Goal: Find specific page/section: Find specific page/section

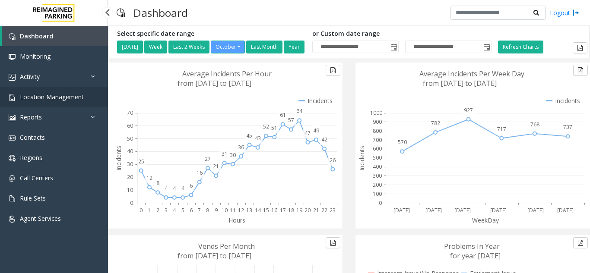
click at [63, 96] on span "Location Management" at bounding box center [52, 97] width 64 height 8
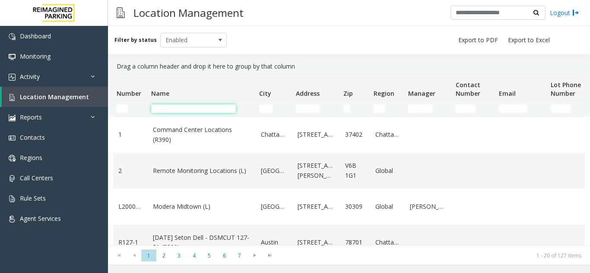
click at [180, 106] on input "Name Filter" at bounding box center [193, 108] width 85 height 9
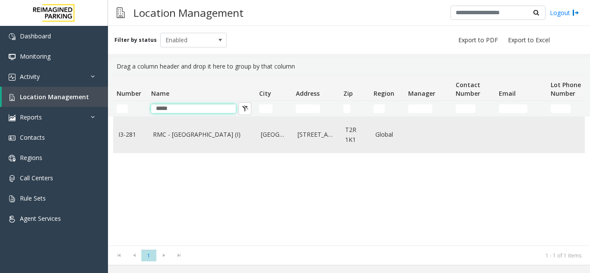
type input "*****"
click at [175, 131] on td "RMC - Mount Royal Village (I)" at bounding box center [202, 135] width 108 height 36
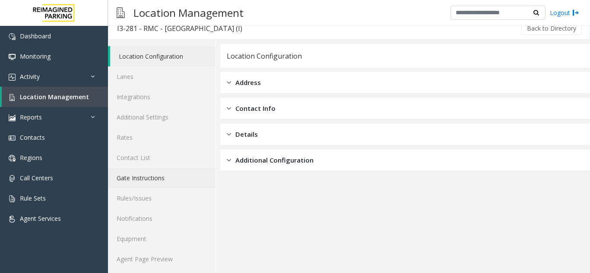
scroll to position [11, 0]
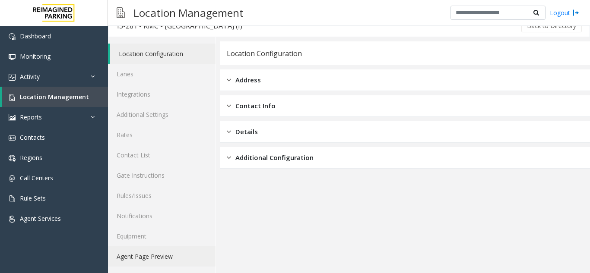
click at [160, 253] on link "Agent Page Preview" at bounding box center [162, 257] width 108 height 20
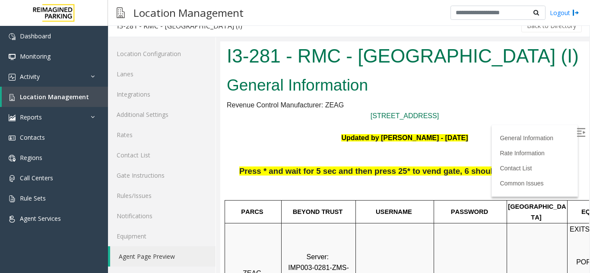
click at [401, 124] on p at bounding box center [405, 126] width 356 height 11
drag, startPoint x: 462, startPoint y: 100, endPoint x: 467, endPoint y: 105, distance: 7.0
click at [46, 95] on span "Location Management" at bounding box center [54, 97] width 69 height 8
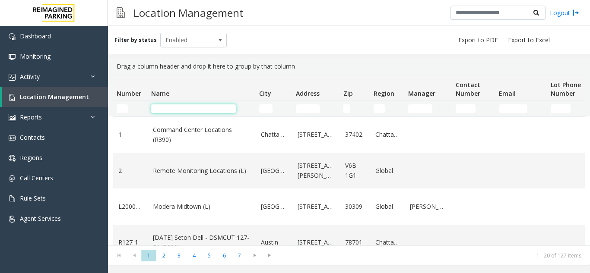
click at [177, 105] on input "Name Filter" at bounding box center [193, 108] width 85 height 9
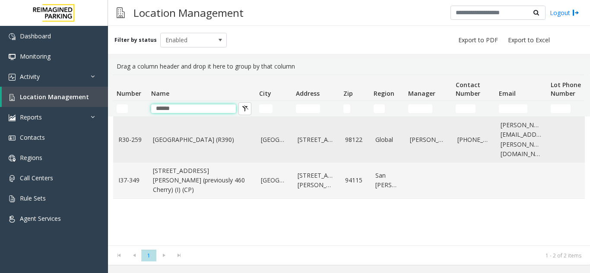
type input "******"
click at [172, 135] on link "Cherry Hill (R390)" at bounding box center [202, 139] width 98 height 9
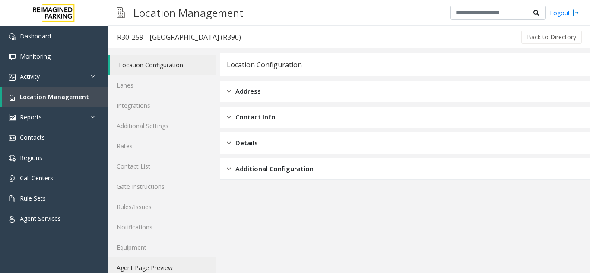
click at [149, 268] on link "Agent Page Preview" at bounding box center [162, 268] width 108 height 20
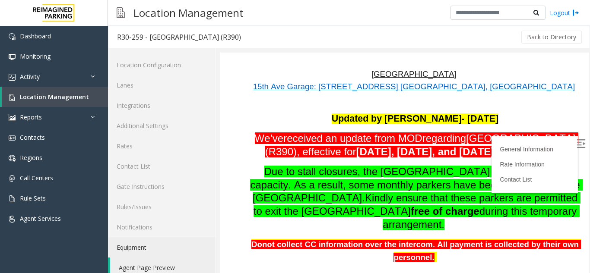
click at [575, 140] on label at bounding box center [581, 145] width 13 height 13
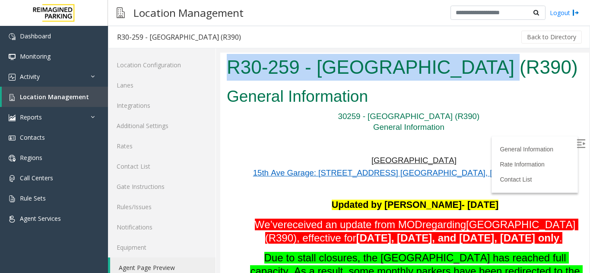
drag, startPoint x: 476, startPoint y: 71, endPoint x: 228, endPoint y: 78, distance: 248.4
click at [228, 78] on h1 "R30-259 - Cherry Hill (R390)" at bounding box center [405, 67] width 356 height 27
copy h1 "R30-259 - Cherry Hill (R390)"
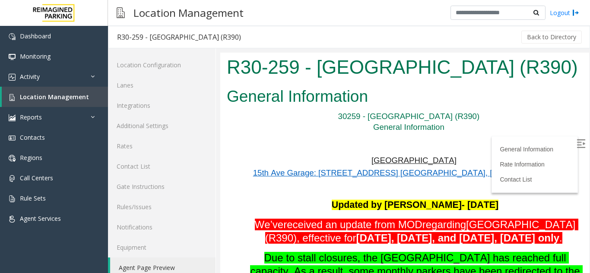
click at [419, 142] on p at bounding box center [409, 144] width 345 height 22
click at [144, 83] on link "Lanes" at bounding box center [162, 85] width 108 height 20
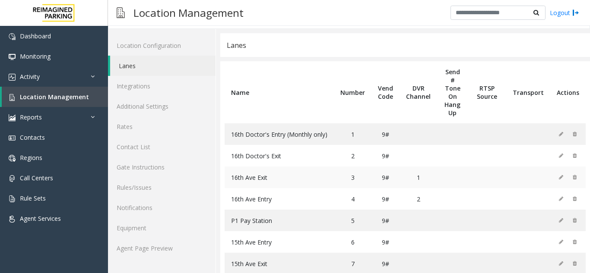
scroll to position [38, 0]
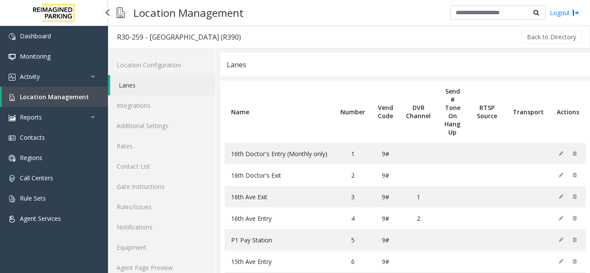
scroll to position [38, 0]
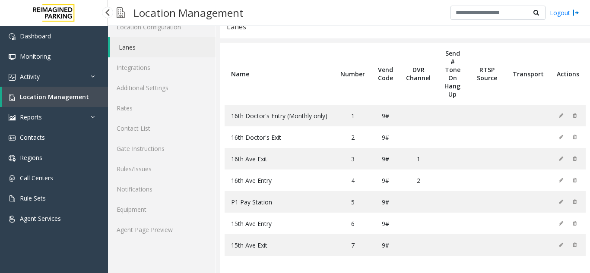
click at [48, 101] on span "Location Management" at bounding box center [54, 97] width 69 height 8
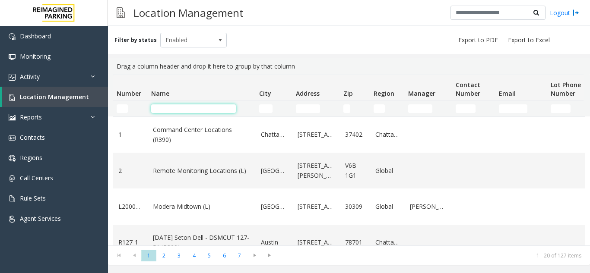
click at [207, 111] on input "Name Filter" at bounding box center [193, 108] width 85 height 9
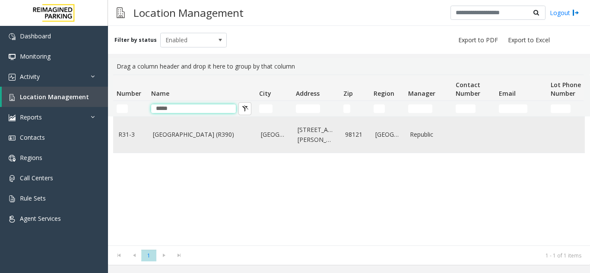
type input "****"
click at [194, 137] on link "Bell Street Garage (R390)" at bounding box center [202, 134] width 98 height 9
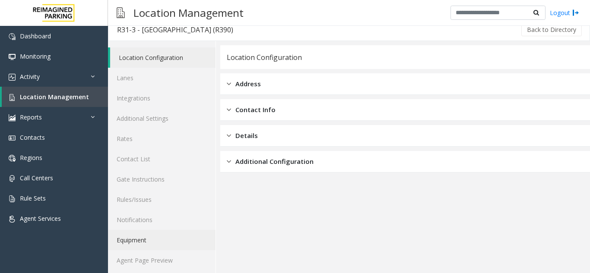
scroll to position [11, 0]
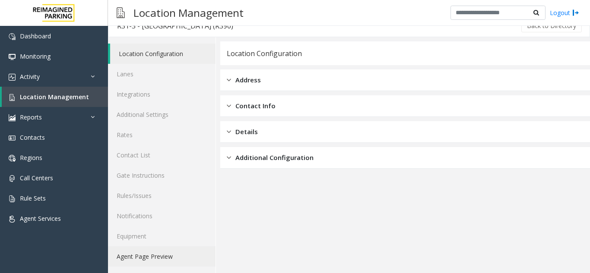
click at [154, 249] on link "Agent Page Preview" at bounding box center [162, 257] width 108 height 20
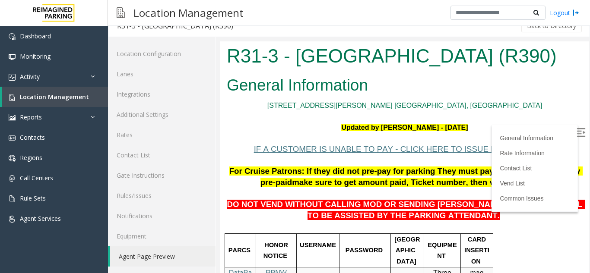
click at [576, 131] on img at bounding box center [580, 132] width 9 height 9
drag, startPoint x: 527, startPoint y: 56, endPoint x: 225, endPoint y: 66, distance: 301.5
click at [225, 66] on div "R31-3 - Bell Street Garage (R390)" at bounding box center [404, 57] width 369 height 32
click at [456, 67] on h1 "R31-3 - Bell Street Garage (R390)" at bounding box center [405, 56] width 356 height 27
drag, startPoint x: 520, startPoint y: 53, endPoint x: 230, endPoint y: 67, distance: 290.5
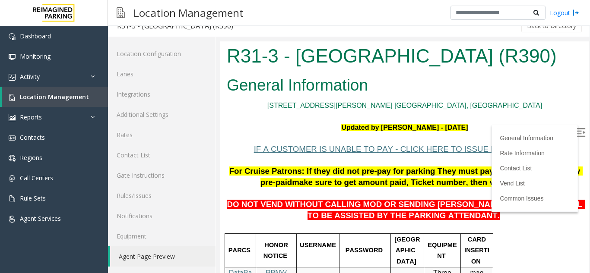
click at [230, 67] on h1 "R31-3 - Bell Street Garage (R390)" at bounding box center [405, 56] width 356 height 27
copy h1 "R31-3 - Bell Street Garage (R390)"
click at [403, 91] on h2 "General Information" at bounding box center [405, 85] width 356 height 22
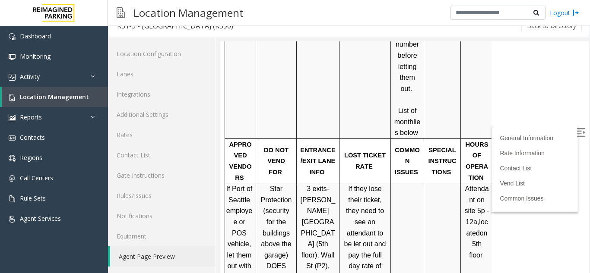
scroll to position [561, 0]
click at [66, 98] on span "Location Management" at bounding box center [54, 97] width 69 height 8
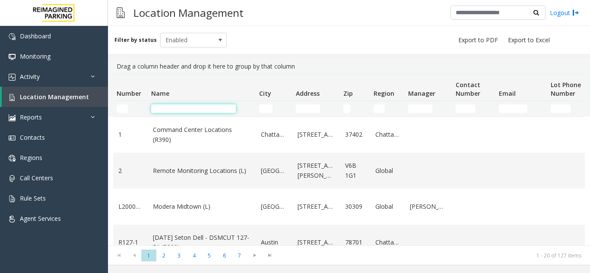
click at [173, 108] on input "Name Filter" at bounding box center [193, 108] width 85 height 9
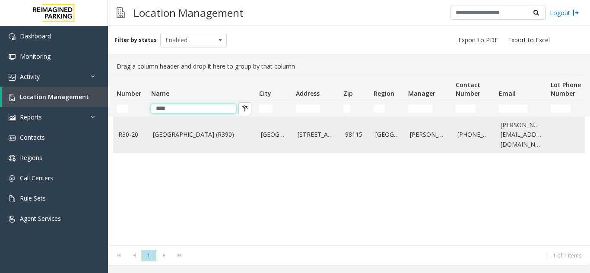
type input "****"
click at [139, 136] on link "R30-20" at bounding box center [130, 134] width 24 height 9
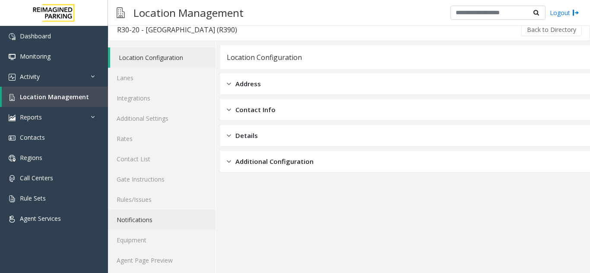
scroll to position [11, 0]
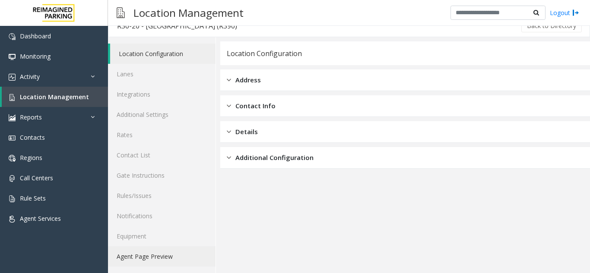
click at [152, 258] on link "Agent Page Preview" at bounding box center [162, 257] width 108 height 20
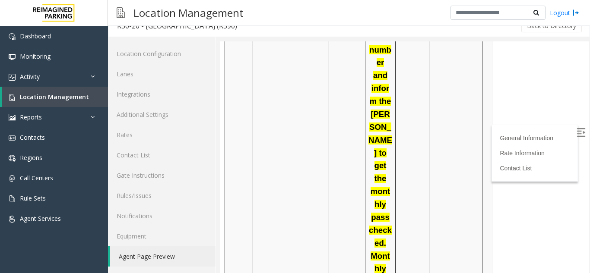
scroll to position [1166, 0]
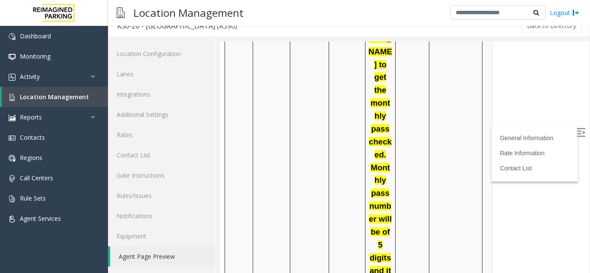
drag, startPoint x: 327, startPoint y: 126, endPoint x: 371, endPoint y: 151, distance: 50.5
drag, startPoint x: 564, startPoint y: 133, endPoint x: 809, endPoint y: 164, distance: 246.4
click at [576, 133] on img at bounding box center [580, 132] width 9 height 9
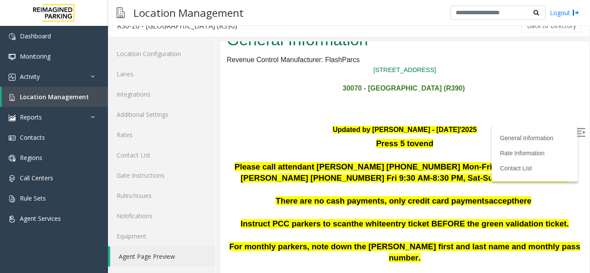
scroll to position [0, 0]
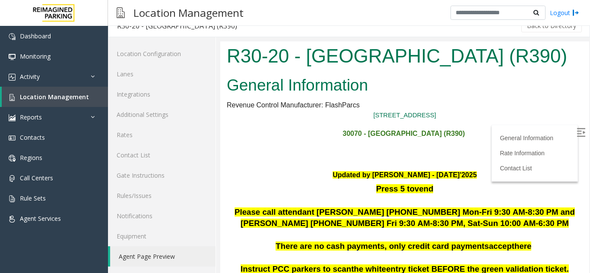
drag, startPoint x: 525, startPoint y: 59, endPoint x: 206, endPoint y: 50, distance: 320.1
click at [220, 50] on html "R30-20 - Green Lake Village (R390) General Information Revenue Control Manufact…" at bounding box center [404, 157] width 369 height 232
click at [347, 119] on p "427 NE 72nd St. Seattle, WA" at bounding box center [405, 116] width 356 height 10
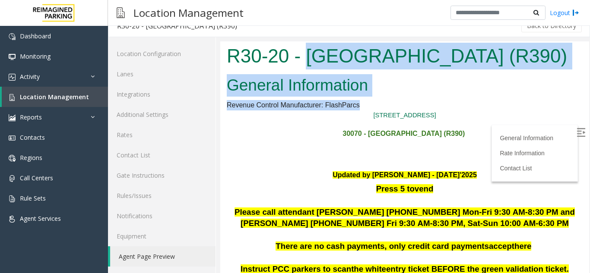
drag, startPoint x: 309, startPoint y: 54, endPoint x: 411, endPoint y: 104, distance: 114.5
click at [411, 104] on body "R30-20 - Green Lake Village (R390) General Information Revenue Control Manufact…" at bounding box center [404, 157] width 369 height 232
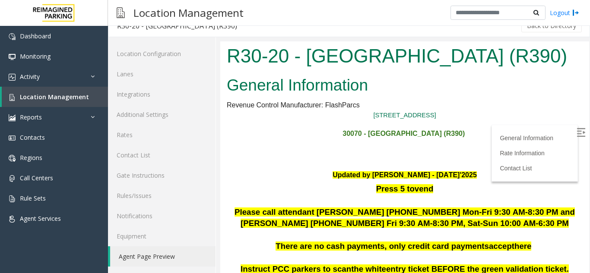
drag, startPoint x: 538, startPoint y: 58, endPoint x: 228, endPoint y: 53, distance: 309.2
click at [220, 53] on div "R30-20 - Green Lake Village (R390)" at bounding box center [404, 57] width 369 height 32
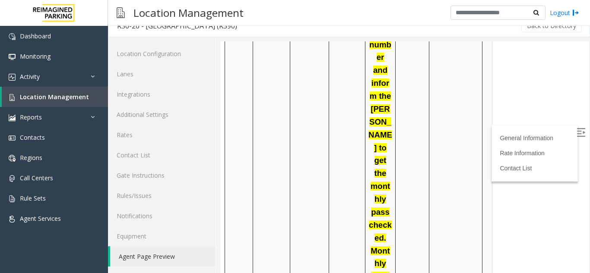
scroll to position [1123, 0]
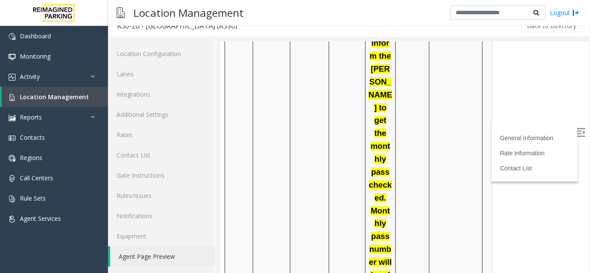
click at [53, 98] on span "Location Management" at bounding box center [54, 97] width 69 height 8
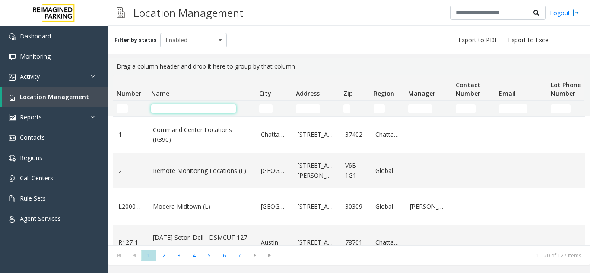
click at [168, 108] on input "Name Filter" at bounding box center [193, 108] width 85 height 9
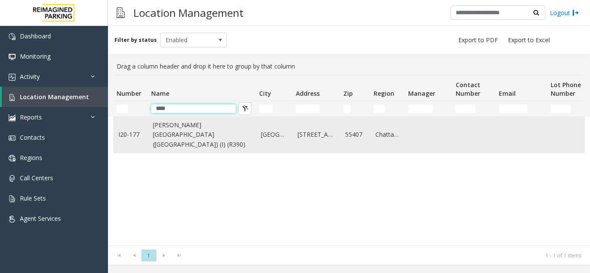
type input "****"
click at [152, 135] on td "Abbott Hospital (Main Hospital) (I) (R390)" at bounding box center [202, 135] width 108 height 36
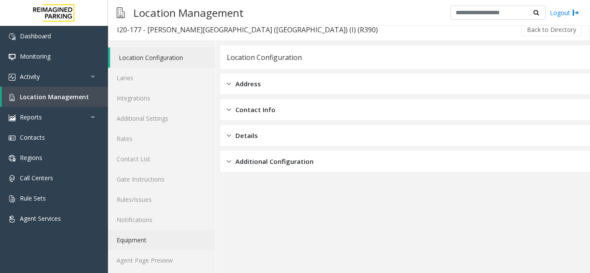
scroll to position [11, 0]
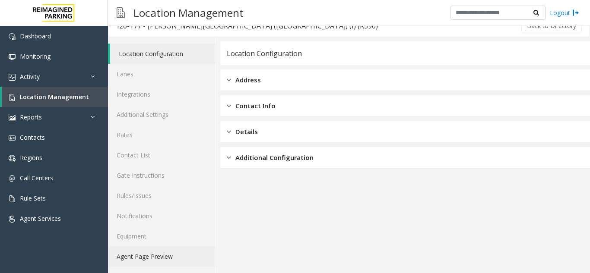
click at [170, 251] on link "Agent Page Preview" at bounding box center [162, 257] width 108 height 20
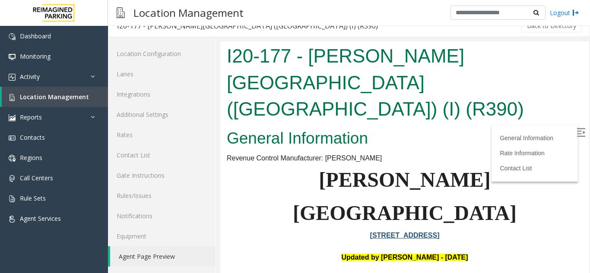
click at [392, 232] on link "[STREET_ADDRESS]" at bounding box center [405, 235] width 70 height 7
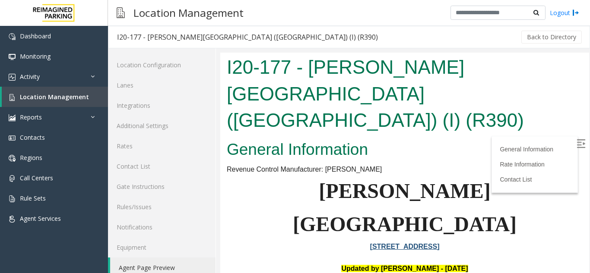
scroll to position [11, 0]
